Goal: Task Accomplishment & Management: Manage account settings

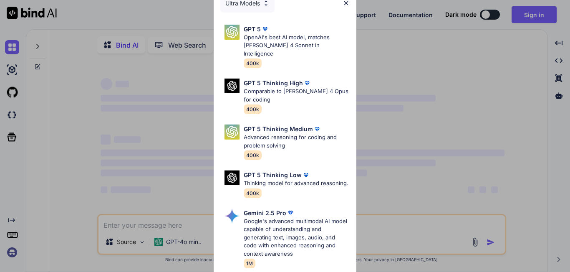
click at [418, 137] on div "Ultra Models GPT 5 OpenAI's best AI model, matches [PERSON_NAME] 4 Sonnet in In…" at bounding box center [285, 136] width 570 height 272
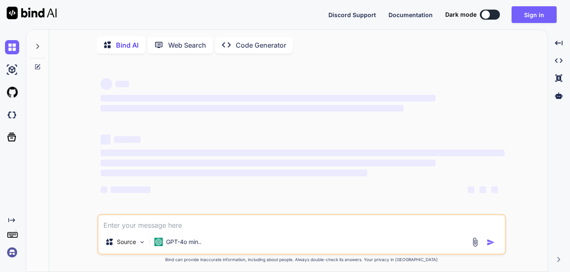
type textarea "x"
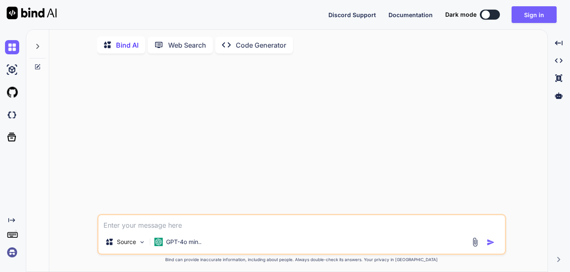
click at [151, 225] on textarea at bounding box center [302, 222] width 407 height 15
paste textarea "<?xml version="1.0" encoding="utf-8"?> <androidx.constraintlayout.widget.Constr…"
type textarea "<?xml version="1.0" encoding="utf-8"?> <androidx.constraintlayout.widget.Constr…"
type textarea "x"
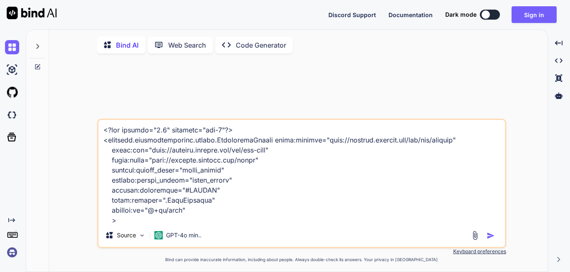
scroll to position [1033, 0]
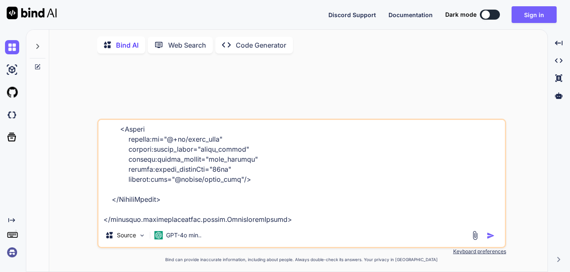
type textarea "<?xml version="1.0" encoding="utf-8"?> <androidx.constraintlayout.widget.Constr…"
type textarea "x"
type textarea "<?xml version="1.0" encoding="utf-8"?> <androidx.constraintlayout.widget.Constr…"
type textarea "x"
type textarea "<?xml version="1.0" encoding="utf-8"?> <androidx.constraintlayout.widget.Constr…"
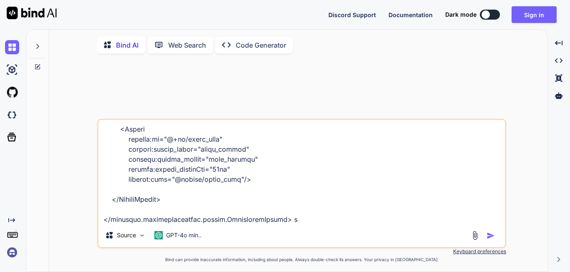
type textarea "x"
type textarea "<?xml version="1.0" encoding="utf-8"?> <androidx.constraintlayout.widget.Constr…"
type textarea "x"
type textarea "<?xml version="1.0" encoding="utf-8"?> <androidx.constraintlayout.widget.Constr…"
type textarea "x"
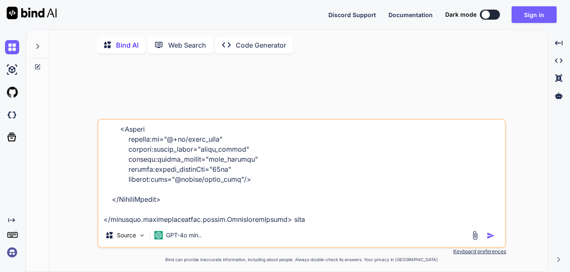
type textarea "<?xml version="1.0" encoding="utf-8"?> <androidx.constraintlayout.widget.Constr…"
type textarea "x"
type textarea "<?xml version="1.0" encoding="utf-8"?> <androidx.constraintlayout.widget.Constr…"
type textarea "x"
type textarea "<?xml version="1.0" encoding="utf-8"?> <androidx.constraintlayout.widget.Constr…"
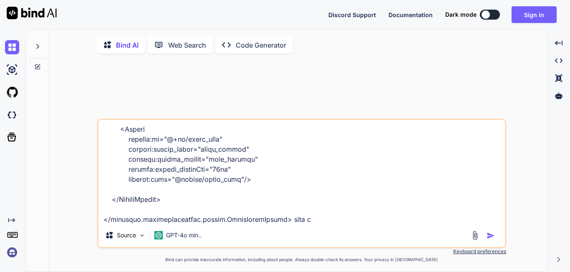
type textarea "x"
type textarea "<?xml version="1.0" encoding="utf-8"?> <androidx.constraintlayout.widget.Constr…"
type textarea "x"
type textarea "<?xml version="1.0" encoding="utf-8"?> <androidx.constraintlayout.widget.Constr…"
type textarea "x"
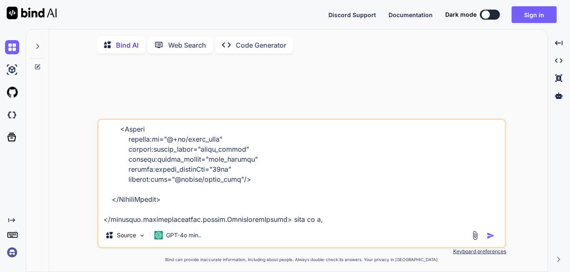
type textarea "<?xml version="1.0" encoding="utf-8"?> <androidx.constraintlayout.widget.Constr…"
type textarea "x"
type textarea "<?xml version="1.0" encoding="utf-8"?> <androidx.constraintlayout.widget.Constr…"
type textarea "x"
type textarea "<?xml version="1.0" encoding="utf-8"?> <androidx.constraintlayout.widget.Constr…"
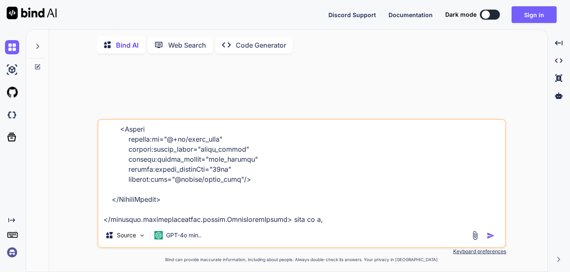
type textarea "x"
type textarea "<?xml version="1.0" encoding="utf-8"?> <androidx.constraintlayout.widget.Constr…"
type textarea "x"
type textarea "<?xml version="1.0" encoding="utf-8"?> <androidx.constraintlayout.widget.Constr…"
type textarea "x"
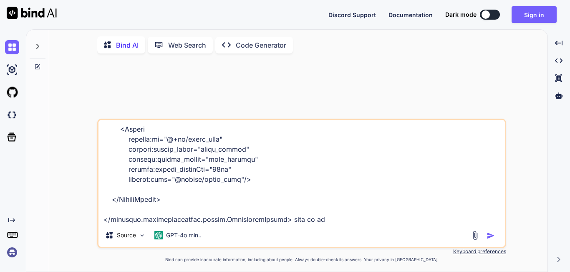
type textarea "<?xml version="1.0" encoding="utf-8"?> <androidx.constraintlayout.widget.Constr…"
type textarea "x"
type textarea "<?xml version="1.0" encoding="utf-8"?> <androidx.constraintlayout.widget.Constr…"
type textarea "x"
type textarea "<?xml version="1.0" encoding="utf-8"?> <androidx.constraintlayout.widget.Constr…"
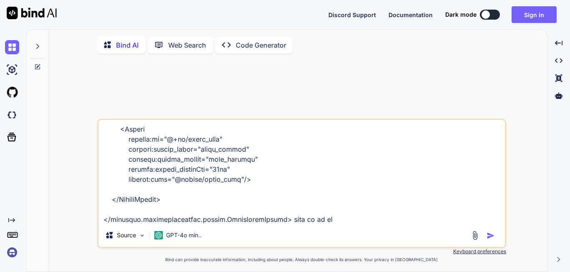
type textarea "x"
type textarea "<?xml version="1.0" encoding="utf-8"?> <androidx.constraintlayout.widget.Constr…"
type textarea "x"
type textarea "<?xml version="1.0" encoding="utf-8"?> <androidx.constraintlayout.widget.Constr…"
type textarea "x"
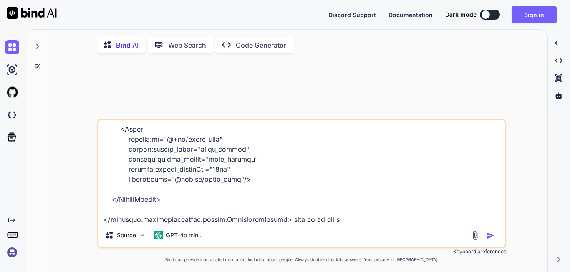
type textarea "<?xml version="1.0" encoding="utf-8"?> <androidx.constraintlayout.widget.Constr…"
type textarea "x"
type textarea "<?xml version="1.0" encoding="utf-8"?> <androidx.constraintlayout.widget.Constr…"
type textarea "x"
type textarea "<?xml version="1.0" encoding="utf-8"?> <androidx.constraintlayout.widget.Constr…"
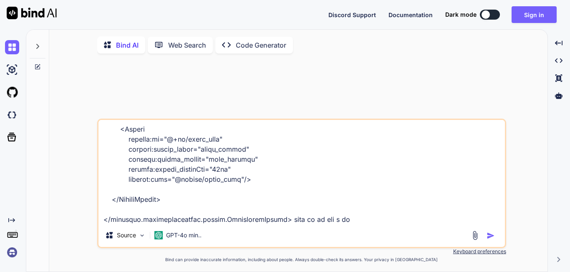
type textarea "x"
type textarea "<?xml version="1.0" encoding="utf-8"?> <androidx.constraintlayout.widget.Constr…"
type textarea "x"
type textarea "<?xml version="1.0" encoding="utf-8"?> <androidx.constraintlayout.widget.Constr…"
type textarea "x"
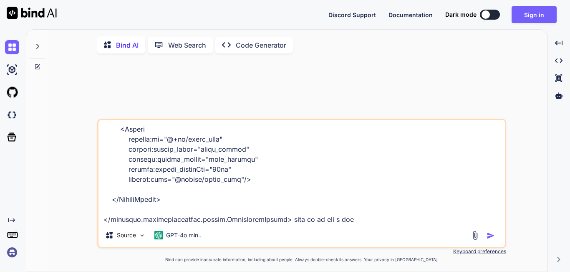
type textarea "<?xml version="1.0" encoding="utf-8"?> <androidx.constraintlayout.widget.Constr…"
type textarea "x"
type textarea "<?xml version="1.0" encoding="utf-8"?> <androidx.constraintlayout.widget.Constr…"
type textarea "x"
type textarea "<?xml version="1.0" encoding="utf-8"?> <androidx.constraintlayout.widget.Constr…"
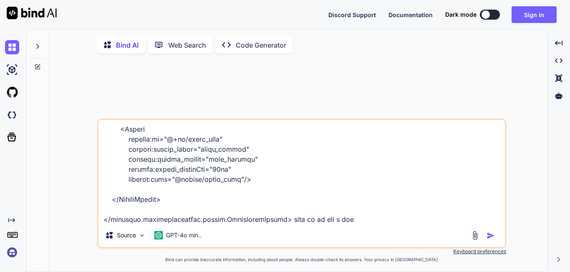
type textarea "x"
type textarea "<?xml version="1.0" encoding="utf-8"?> <androidx.constraintlayout.widget.Constr…"
type textarea "x"
type textarea "<?xml version="1.0" encoding="utf-8"?> <androidx.constraintlayout.widget.Constr…"
type textarea "x"
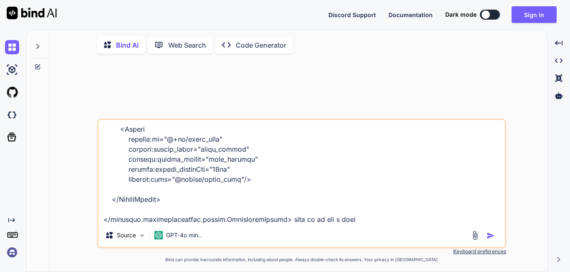
type textarea "<?xml version="1.0" encoding="utf-8"?> <androidx.constraintlayout.widget.Constr…"
type textarea "x"
type textarea "<?xml version="1.0" encoding="utf-8"?> <androidx.constraintlayout.widget.Constr…"
type textarea "x"
type textarea "<?xml version="1.0" encoding="utf-8"?> <androidx.constraintlayout.widget.Constr…"
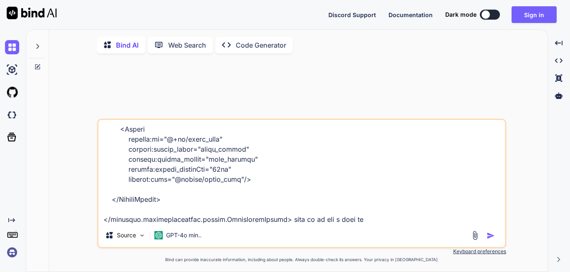
type textarea "x"
type textarea "<?xml version="1.0" encoding="utf-8"?> <androidx.constraintlayout.widget.Constr…"
type textarea "x"
type textarea "<?xml version="1.0" encoding="utf-8"?> <androidx.constraintlayout.widget.Constr…"
type textarea "x"
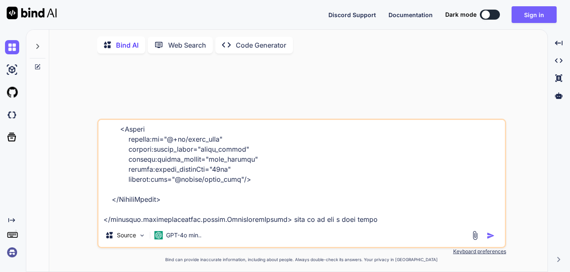
type textarea "<?xml version="1.0" encoding="utf-8"?> <androidx.constraintlayout.widget.Constr…"
type textarea "x"
type textarea "<?xml version="1.0" encoding="utf-8"?> <androidx.constraintlayout.widget.Constr…"
type textarea "x"
type textarea "<?xml version="1.0" encoding="utf-8"?> <androidx.constraintlayout.widget.Constr…"
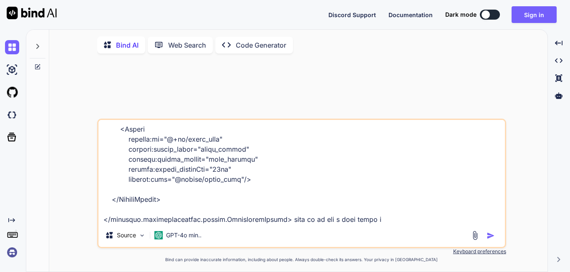
type textarea "x"
type textarea "<?xml version="1.0" encoding="utf-8"?> <androidx.constraintlayout.widget.Constr…"
type textarea "x"
type textarea "<?xml version="1.0" encoding="utf-8"?> <androidx.constraintlayout.widget.Constr…"
type textarea "x"
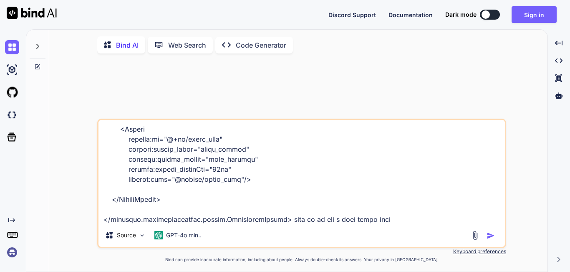
type textarea "<?xml version="1.0" encoding="utf-8"?> <androidx.constraintlayout.widget.Constr…"
type textarea "x"
type textarea "<?xml version="1.0" encoding="utf-8"?> <androidx.constraintlayout.widget.Constr…"
type textarea "x"
type textarea "<?xml version="1.0" encoding="utf-8"?> <androidx.constraintlayout.widget.Constr…"
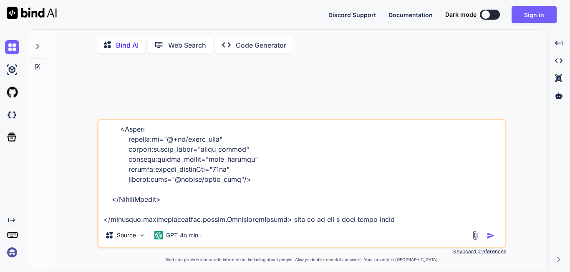
type textarea "x"
type textarea "<?xml version="1.0" encoding="utf-8"?> <androidx.constraintlayout.widget.Constr…"
type textarea "x"
type textarea "<?xml version="1.0" encoding="utf-8"?> <androidx.constraintlayout.widget.Constr…"
type textarea "x"
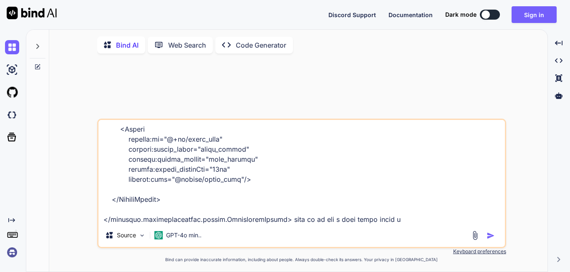
type textarea "<?xml version="1.0" encoding="utf-8"?> <androidx.constraintlayout.widget.Constr…"
type textarea "x"
type textarea "<?xml version="1.0" encoding="utf-8"?> <androidx.constraintlayout.widget.Constr…"
type textarea "x"
type textarea "<?xml version="1.0" encoding="utf-8"?> <androidx.constraintlayout.widget.Constr…"
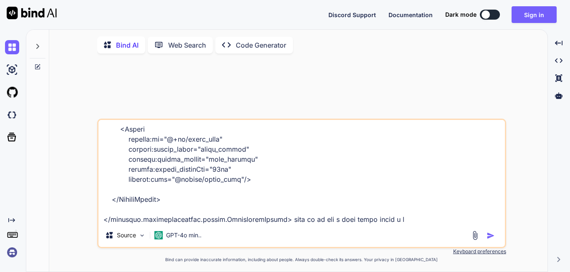
type textarea "x"
type textarea "<?xml version="1.0" encoding="utf-8"?> <androidx.constraintlayout.widget.Constr…"
type textarea "x"
type textarea "<?xml version="1.0" encoding="utf-8"?> <androidx.constraintlayout.widget.Constr…"
type textarea "x"
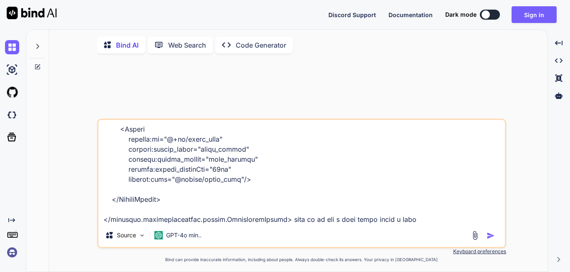
type textarea "<?xml version="1.0" encoding="utf-8"?> <androidx.constraintlayout.widget.Constr…"
type textarea "x"
type textarea "<?xml version="1.0" encoding="utf-8"?> <androidx.constraintlayout.widget.Constr…"
type textarea "x"
type textarea "<?xml version="1.0" encoding="utf-8"?> <androidx.constraintlayout.widget.Constr…"
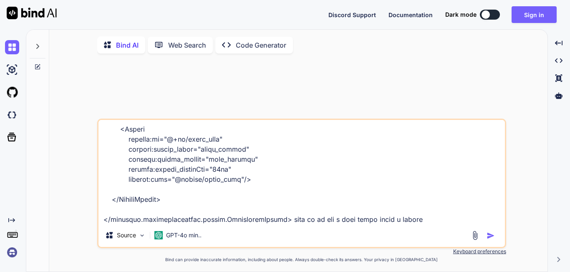
type textarea "x"
type textarea "<?xml version="1.0" encoding="utf-8"?> <androidx.constraintlayout.widget.Constr…"
type textarea "x"
type textarea "<?xml version="1.0" encoding="utf-8"?> <androidx.constraintlayout.widget.Constr…"
type textarea "x"
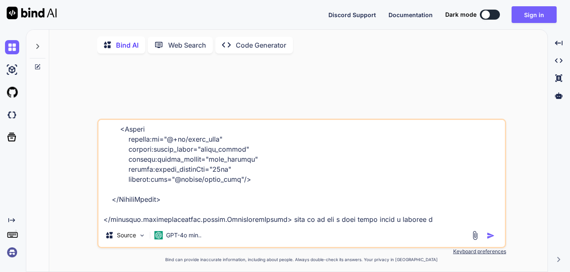
type textarea "<?xml version="1.0" encoding="utf-8"?> <androidx.constraintlayout.widget.Constr…"
type textarea "x"
type textarea "<?xml version="1.0" encoding="utf-8"?> <androidx.constraintlayout.widget.Constr…"
type textarea "x"
type textarea "<?xml version="1.0" encoding="utf-8"?> <androidx.constraintlayout.widget.Constr…"
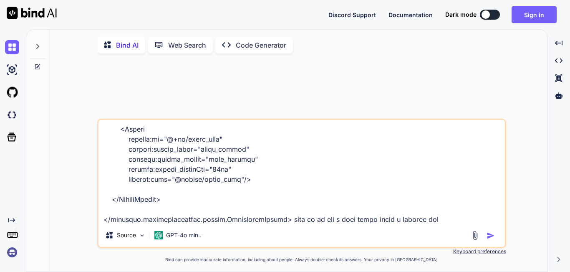
type textarea "x"
type textarea "<?xml version="1.0" encoding="utf-8"?> <androidx.constraintlayout.widget.Constr…"
type textarea "x"
type textarea "<?xml version="1.0" encoding="utf-8"?> <androidx.constraintlayout.widget.Constr…"
type textarea "x"
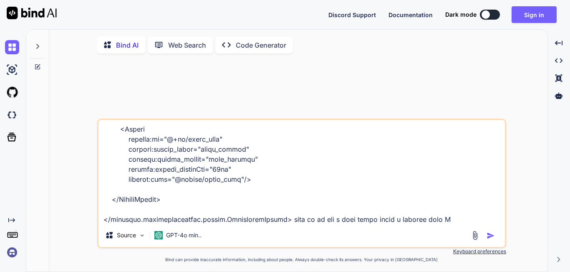
type textarea "<?xml version="1.0" encoding="utf-8"?> <androidx.constraintlayout.widget.Constr…"
type textarea "x"
type textarea "<?xml version="1.0" encoding="utf-8"?> <androidx.constraintlayout.widget.Constr…"
type textarea "x"
type textarea "<?xml version="1.0" encoding="utf-8"?> <androidx.constraintlayout.widget.Constr…"
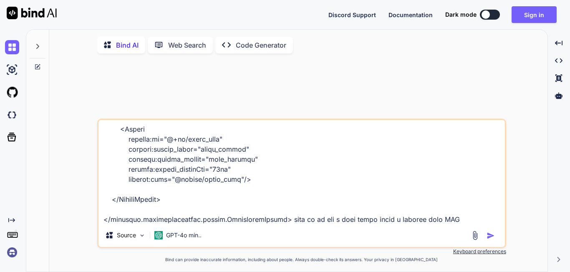
type textarea "x"
type textarea "<?xml version="1.0" encoding="utf-8"?> <androidx.constraintlayout.widget.Constr…"
type textarea "x"
type textarea "<?xml version="1.0" encoding="utf-8"?> <androidx.constraintlayout.widget.Constr…"
type textarea "x"
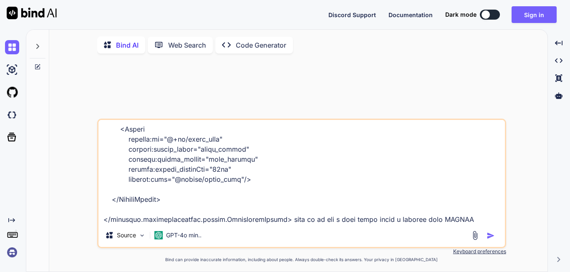
type textarea "<?xml version="1.0" encoding="utf-8"?> <androidx.constraintlayout.widget.Constr…"
type textarea "x"
type textarea "<?xml version="1.0" encoding="utf-8"?> <androidx.constraintlayout.widget.Constr…"
type textarea "x"
type textarea "<?xml version="1.0" encoding="utf-8"?> <androidx.constraintlayout.widget.Constr…"
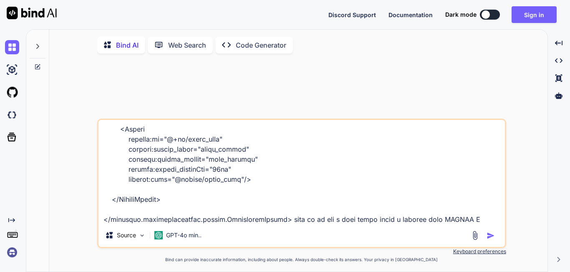
type textarea "x"
type textarea "<?xml version="1.0" encoding="utf-8"?> <androidx.constraintlayout.widget.Constr…"
type textarea "x"
type textarea "<?xml version="1.0" encoding="utf-8"?> <androidx.constraintlayout.widget.Constr…"
type textarea "x"
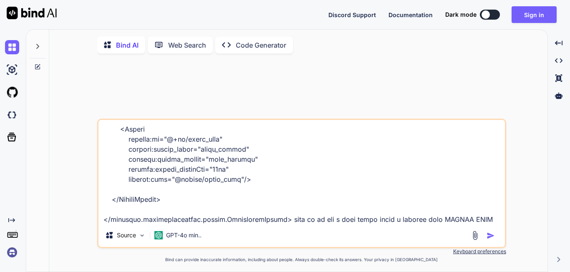
type textarea "<?xml version="1.0" encoding="utf-8"?> <androidx.constraintlayout.widget.Constr…"
type textarea "x"
type textarea "<?xml version="1.0" encoding="utf-8"?> <androidx.constraintlayout.widget.Constr…"
type textarea "x"
type textarea "<?xml version="1.0" encoding="utf-8"?> <androidx.constraintlayout.widget.Constr…"
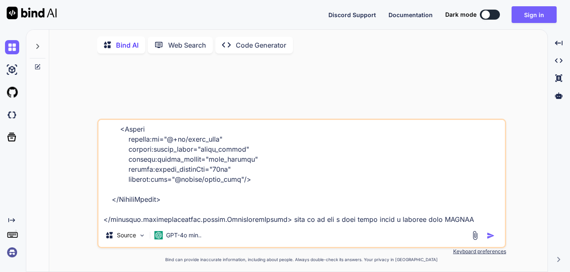
type textarea "x"
type textarea "<?xml version="1.0" encoding="utf-8"?> <androidx.constraintlayout.widget.Constr…"
type textarea "x"
type textarea "<?xml version="1.0" encoding="utf-8"?> <androidx.constraintlayout.widget.Constr…"
type textarea "x"
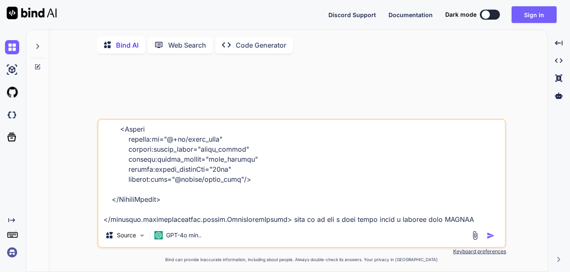
type textarea "<?xml version="1.0" encoding="utf-8"?> <androidx.constraintlayout.widget.Constr…"
type textarea "x"
type textarea "<?xml version="1.0" encoding="utf-8"?> <androidx.constraintlayout.widget.Constr…"
type textarea "x"
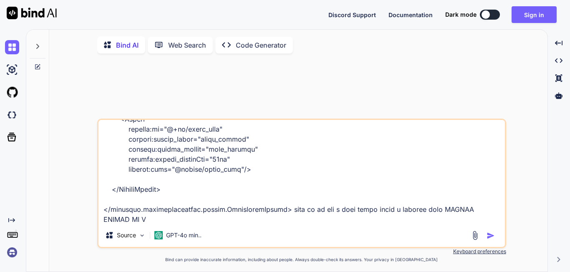
type textarea "<?xml version="1.0" encoding="utf-8"?> <androidx.constraintlayout.widget.Constr…"
type textarea "x"
type textarea "<?xml version="1.0" encoding="utf-8"?> <androidx.constraintlayout.widget.Constr…"
type textarea "x"
type textarea "<?xml version="1.0" encoding="utf-8"?> <androidx.constraintlayout.widget.Constr…"
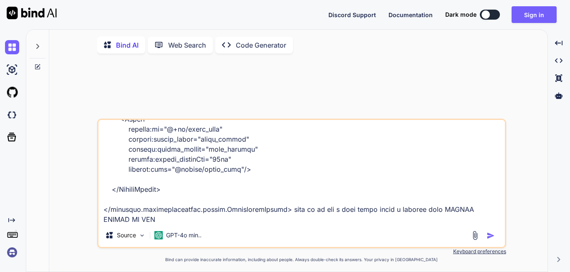
type textarea "x"
type textarea "<?xml version="1.0" encoding="utf-8"?> <androidx.constraintlayout.widget.Constr…"
type textarea "x"
type textarea "<?xml version="1.0" encoding="utf-8"?> <androidx.constraintlayout.widget.Constr…"
type textarea "x"
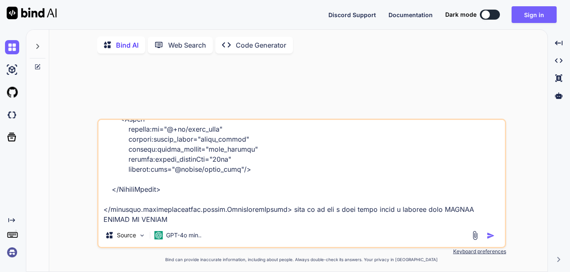
type textarea "<?xml version="1.0" encoding="utf-8"?> <androidx.constraintlayout.widget.Constr…"
type textarea "x"
type textarea "<?xml version="1.0" encoding="utf-8"?> <androidx.constraintlayout.widget.Constr…"
type textarea "x"
type textarea "<?xml version="1.0" encoding="utf-8"?> <androidx.constraintlayout.widget.Constr…"
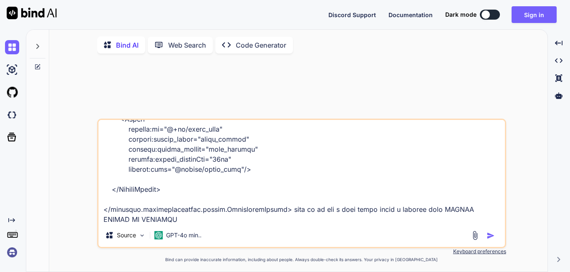
type textarea "x"
type textarea "<?xml version="1.0" encoding="utf-8"?> <androidx.constraintlayout.widget.Constr…"
type textarea "x"
type textarea "<?xml version="1.0" encoding="utf-8"?> <androidx.constraintlayout.widget.Constr…"
type textarea "x"
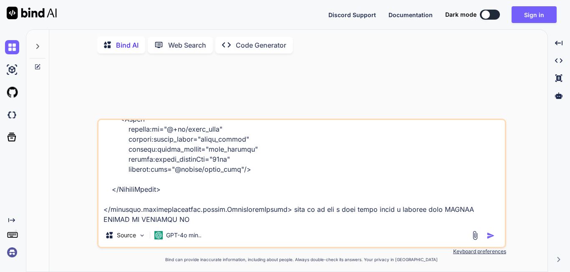
type textarea "<?xml version="1.0" encoding="utf-8"?> <androidx.constraintlayout.widget.Constr…"
type textarea "x"
type textarea "<?xml version="1.0" encoding="utf-8"?> <androidx.constraintlayout.widget.Constr…"
type textarea "x"
type textarea "<?xml version="1.0" encoding="utf-8"?> <androidx.constraintlayout.widget.Constr…"
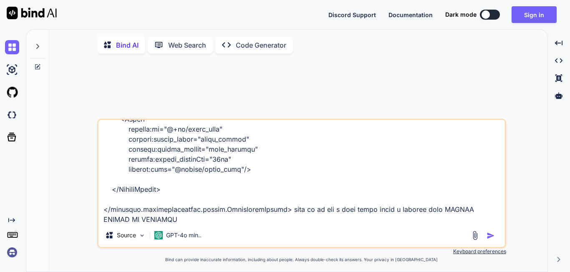
type textarea "x"
type textarea "<?xml version="1.0" encoding="utf-8"?> <androidx.constraintlayout.widget.Constr…"
type textarea "x"
type textarea "<?xml version="1.0" encoding="utf-8"?> <androidx.constraintlayout.widget.Constr…"
type textarea "x"
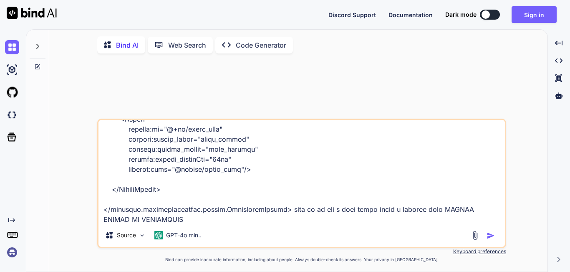
type textarea "<?xml version="1.0" encoding="utf-8"?> <androidx.constraintlayout.widget.Constr…"
type textarea "x"
type textarea "<?xml version="1.0" encoding="utf-8"?> <androidx.constraintlayout.widget.Constr…"
type textarea "x"
type textarea "<?xml version="1.0" encoding="utf-8"?> <androidx.constraintlayout.widget.Constr…"
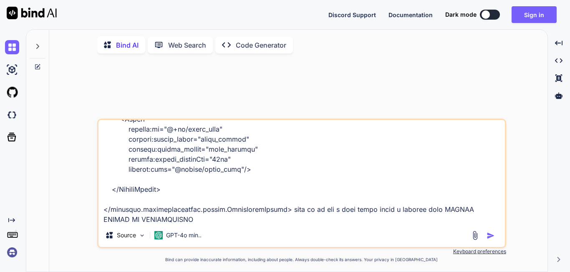
type textarea "x"
type textarea "<?xml version="1.0" encoding="utf-8"?> <androidx.constraintlayout.widget.Constr…"
click at [490, 240] on img "button" at bounding box center [491, 235] width 8 height 8
type textarea "x"
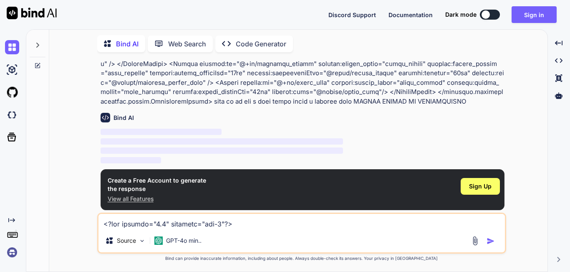
scroll to position [219, 0]
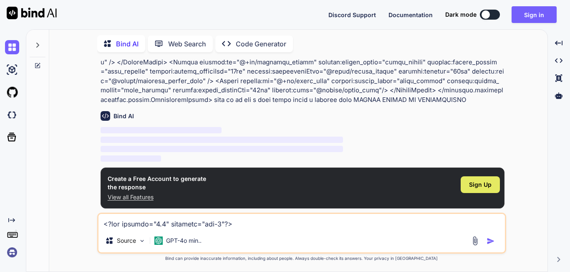
click at [486, 185] on span "Sign Up" at bounding box center [480, 184] width 23 height 8
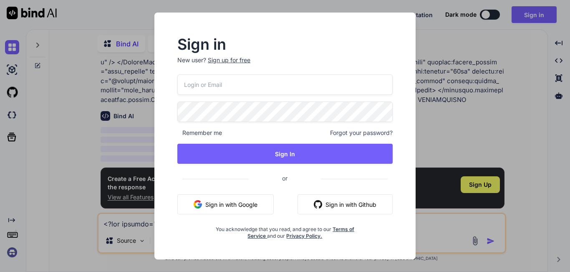
click at [275, 82] on input "email" at bounding box center [284, 84] width 215 height 20
type input "S"
type input "[EMAIL_ADDRESS][DOMAIN_NAME]"
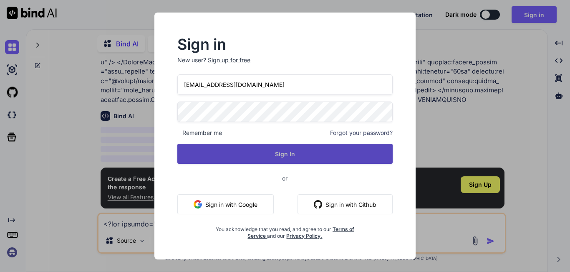
click at [257, 155] on button "Sign In" at bounding box center [284, 154] width 215 height 20
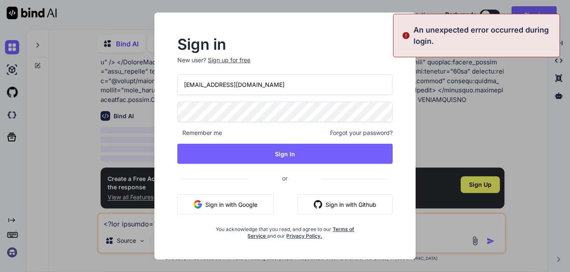
click at [348, 135] on span "Forgot your password?" at bounding box center [361, 133] width 63 height 8
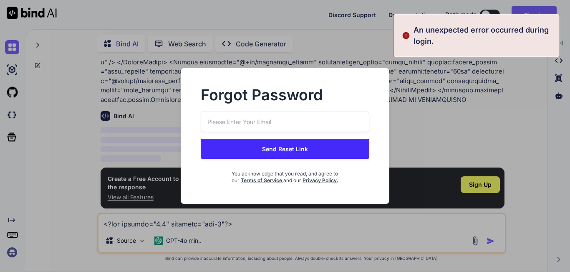
click at [305, 121] on input "email" at bounding box center [285, 121] width 169 height 20
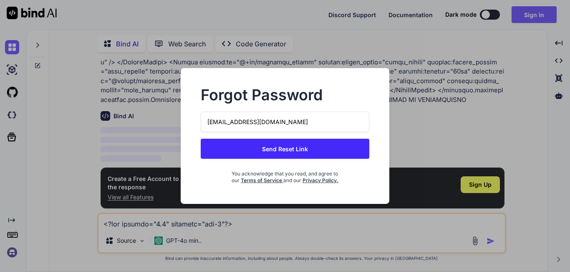
type input "[EMAIL_ADDRESS][DOMAIN_NAME]"
click at [322, 147] on button "Send Reset Link" at bounding box center [285, 149] width 169 height 20
click at [314, 147] on button "Send Reset Link" at bounding box center [285, 149] width 169 height 20
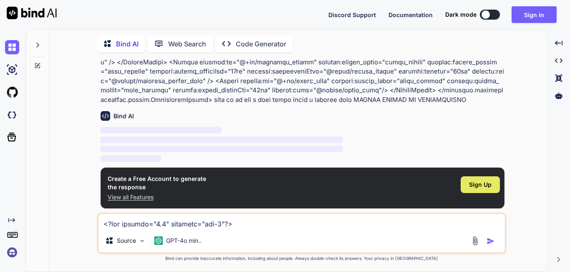
click at [479, 187] on span "Sign Up" at bounding box center [480, 184] width 23 height 8
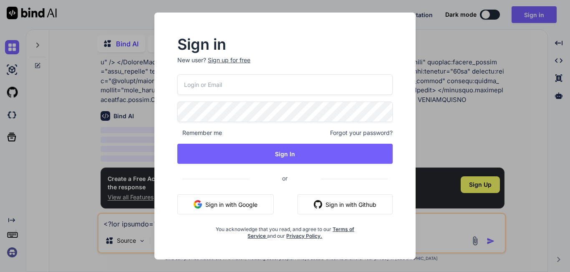
click at [349, 135] on span "Forgot your password?" at bounding box center [361, 133] width 63 height 8
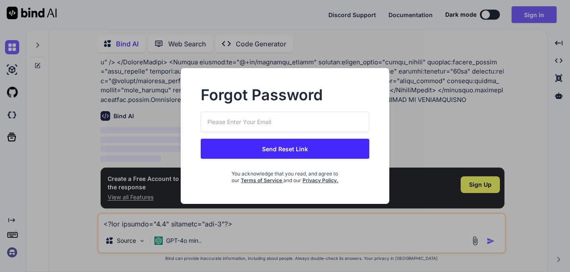
click at [303, 125] on input "email" at bounding box center [285, 121] width 169 height 20
type input "[EMAIL_ADDRESS][DOMAIN_NAME]"
click at [300, 146] on button "Send Reset Link" at bounding box center [285, 149] width 169 height 20
click at [292, 145] on button "Send Reset Link" at bounding box center [285, 149] width 169 height 20
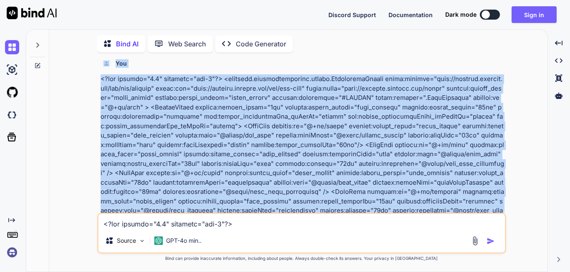
scroll to position [0, 0]
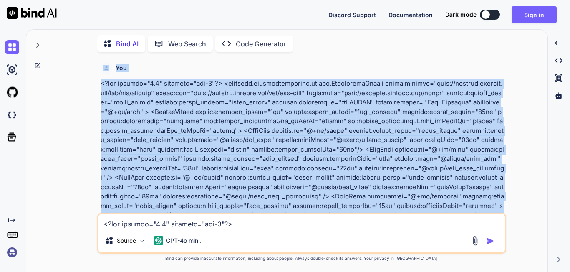
drag, startPoint x: 257, startPoint y: 140, endPoint x: 84, endPoint y: 58, distance: 191.1
click at [84, 58] on div "Bind AI Web Search Created with Pixso. Code Generator You Bind AI ‌ ‌ ‌ ‌ Creat…" at bounding box center [298, 152] width 499 height 240
copy div "You <?xml version="1.0" encoding="utf-8"?> <androidx.constraintlayout.widget.Co…"
